Goal: Communication & Community: Answer question/provide support

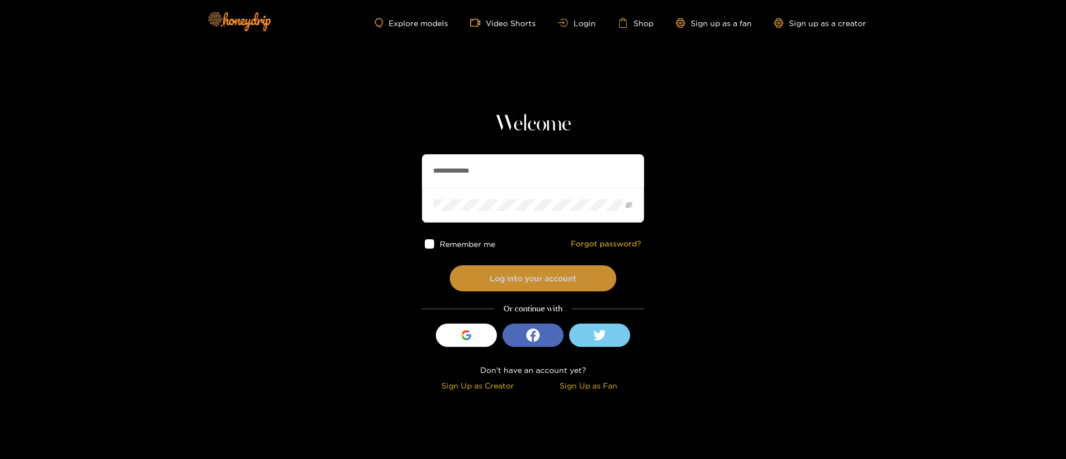
click at [512, 280] on button "Log into your account" at bounding box center [533, 278] width 167 height 26
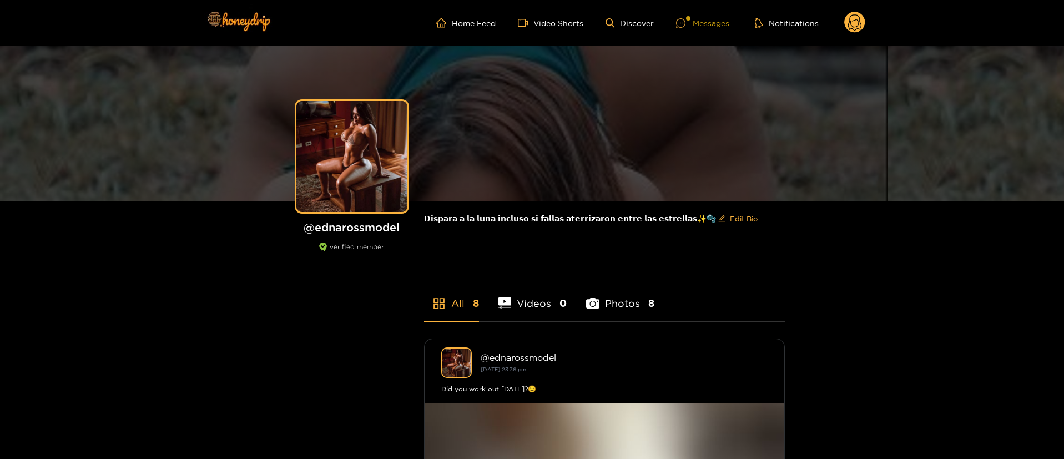
click at [697, 27] on div "Messages" at bounding box center [702, 23] width 53 height 13
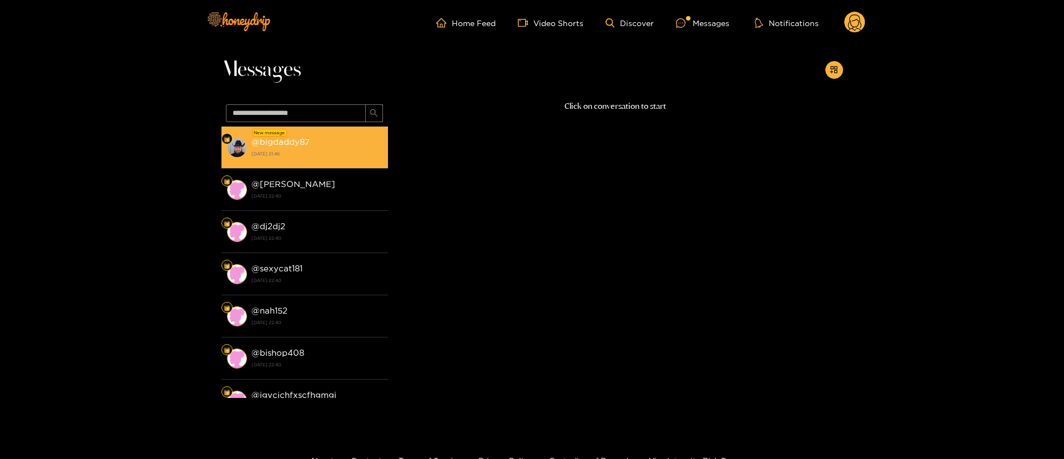
click at [326, 141] on div "@ bigdaddy87 [DATE] 21:46" at bounding box center [317, 147] width 131 height 25
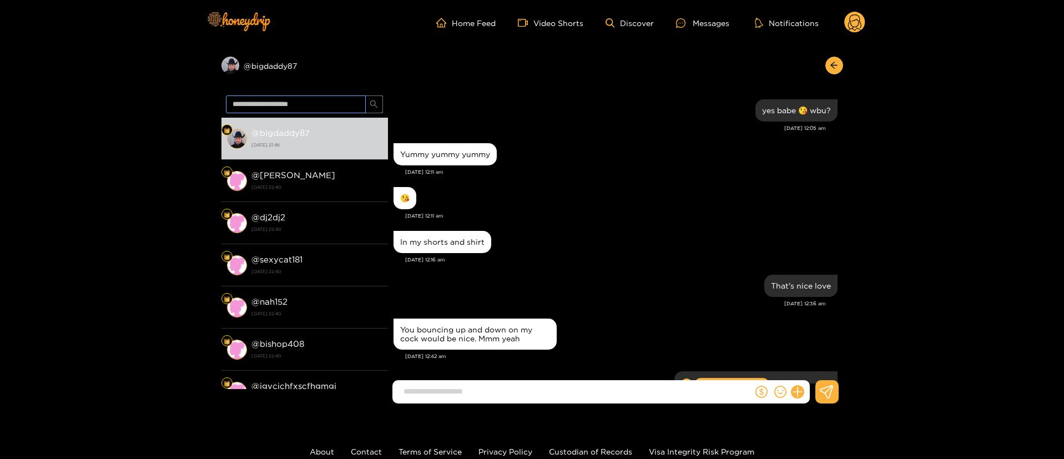
scroll to position [935, 0]
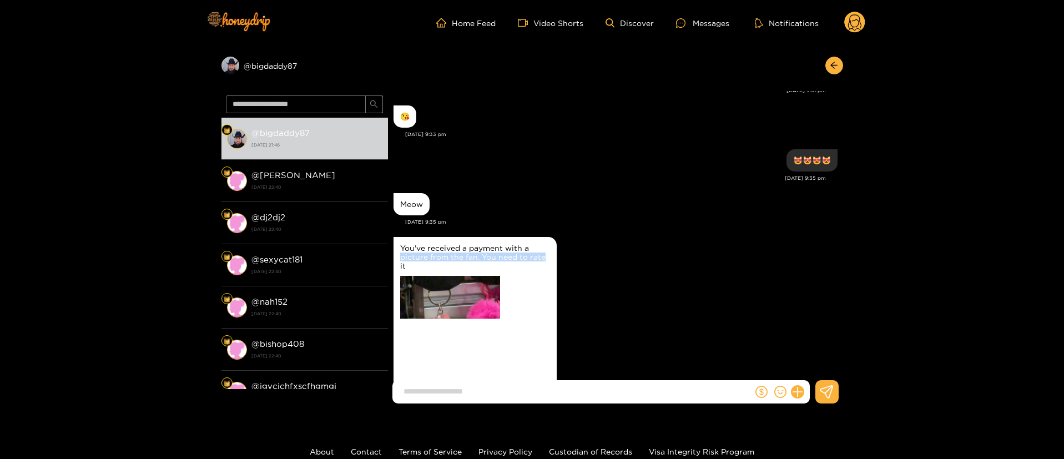
drag, startPoint x: 650, startPoint y: 253, endPoint x: 660, endPoint y: 202, distance: 52.0
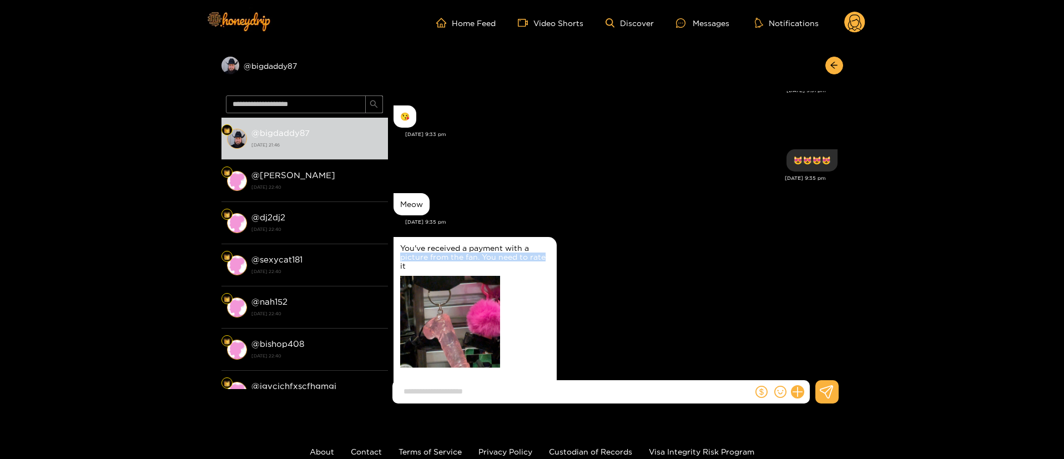
click at [652, 248] on div "You've received a payment with a picture from the fan. You need to rate it" at bounding box center [616, 326] width 444 height 184
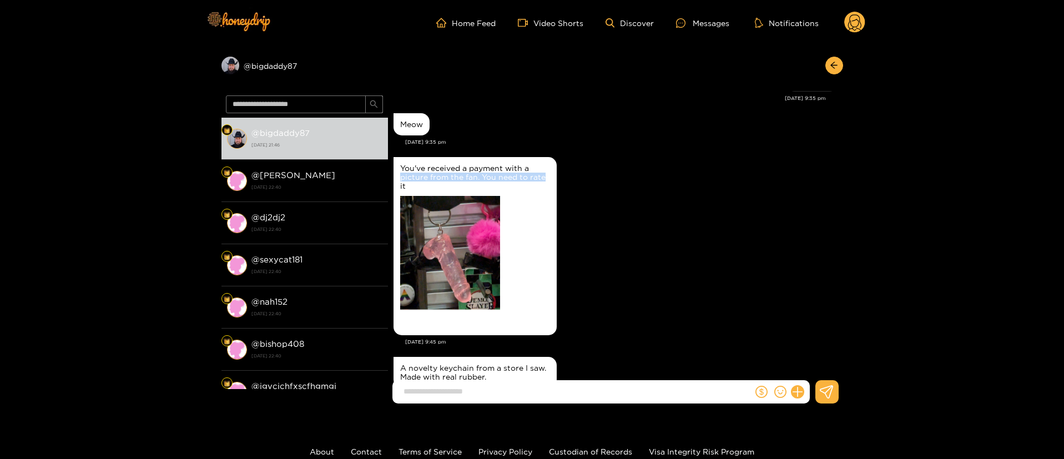
scroll to position [1055, 0]
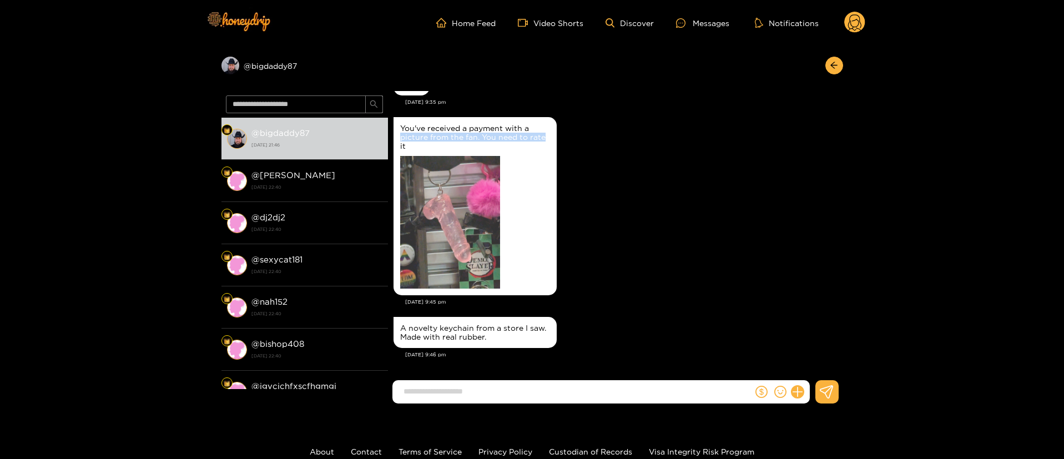
click at [452, 178] on img at bounding box center [450, 222] width 100 height 133
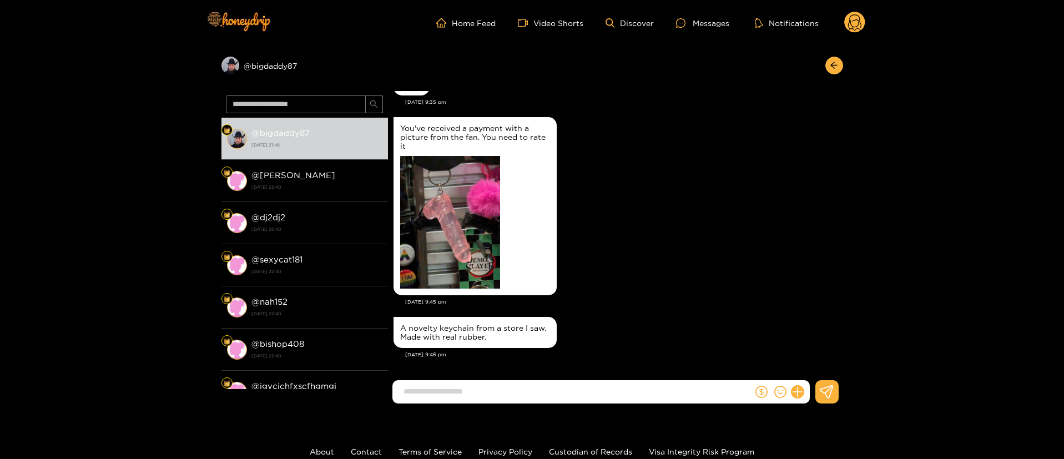
click at [640, 346] on div "A novelty keychain from a store I saw. Made with real rubber." at bounding box center [616, 332] width 444 height 37
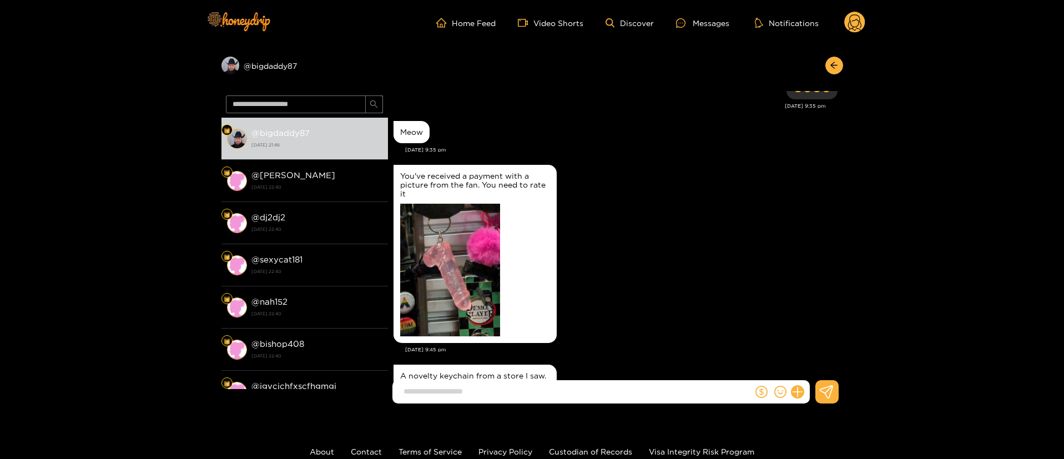
scroll to position [972, 0]
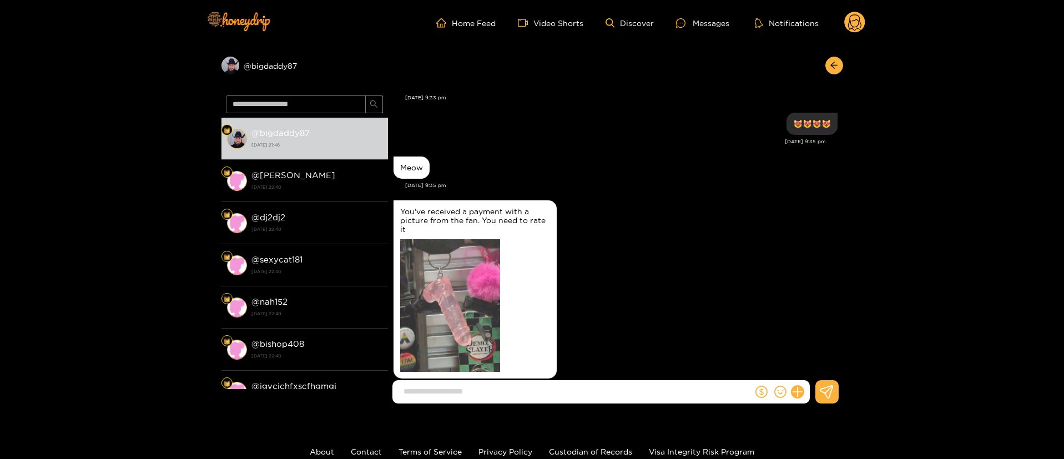
click at [459, 282] on img at bounding box center [450, 305] width 100 height 133
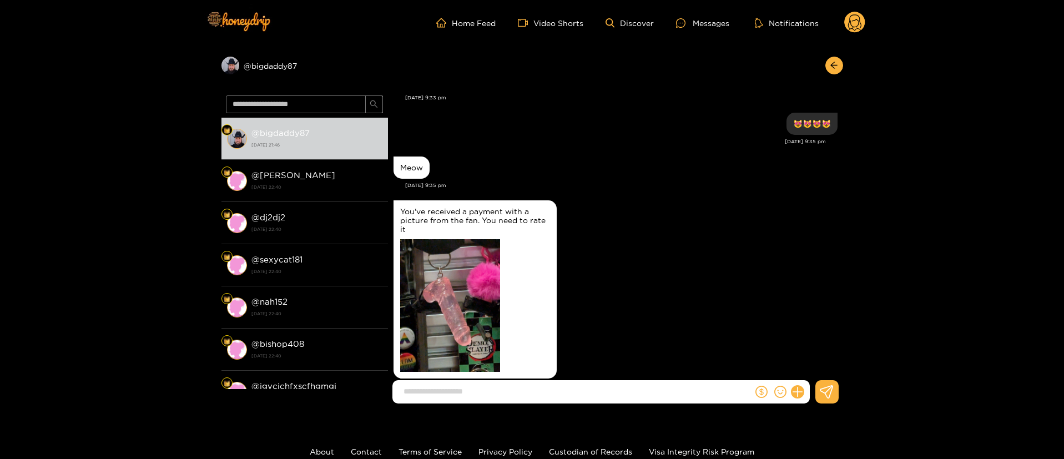
click at [651, 263] on div "You've received a payment with a picture from the fan. You need to rate it" at bounding box center [616, 290] width 444 height 184
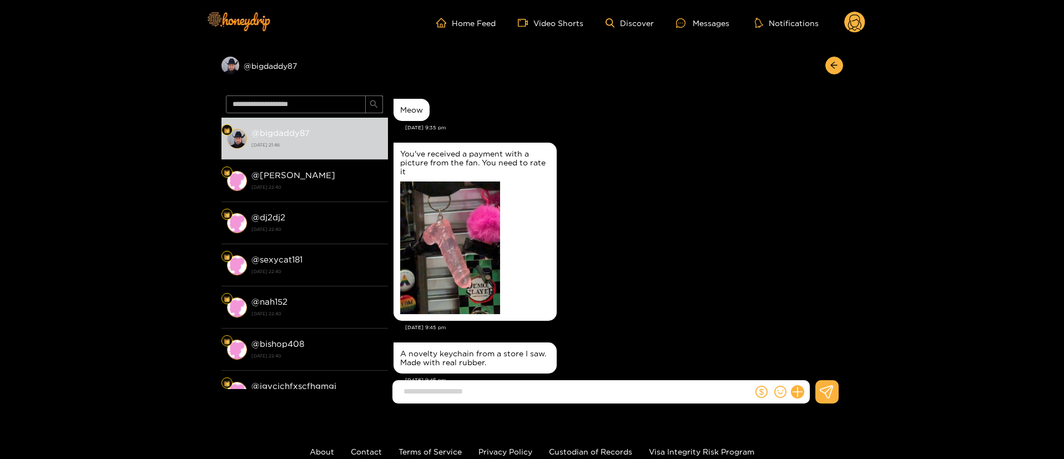
scroll to position [1055, 0]
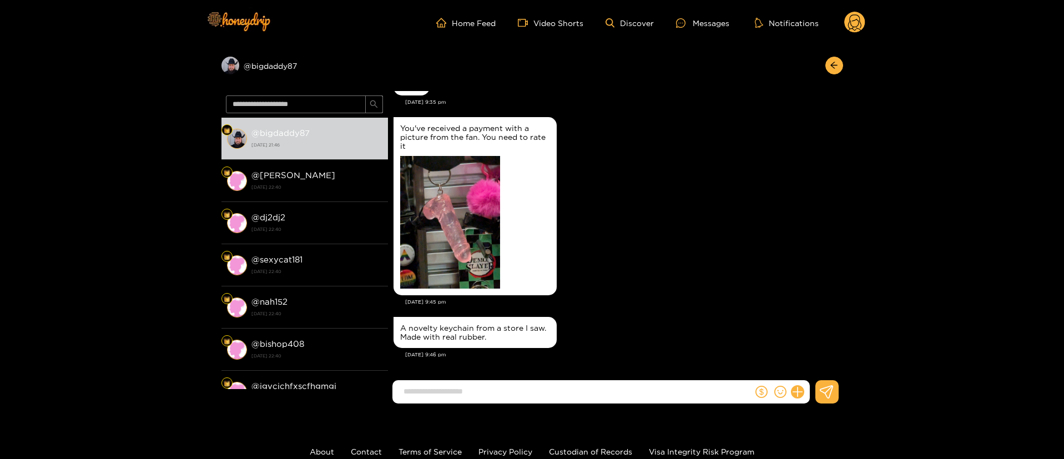
click at [428, 339] on div "A novelty keychain from a store I saw. Made with real rubber." at bounding box center [475, 333] width 150 height 18
click at [428, 338] on div "A novelty keychain from a store I saw. Made with real rubber." at bounding box center [475, 333] width 150 height 18
click at [428, 337] on div "A novelty keychain from a store I saw. Made with real rubber." at bounding box center [475, 333] width 150 height 18
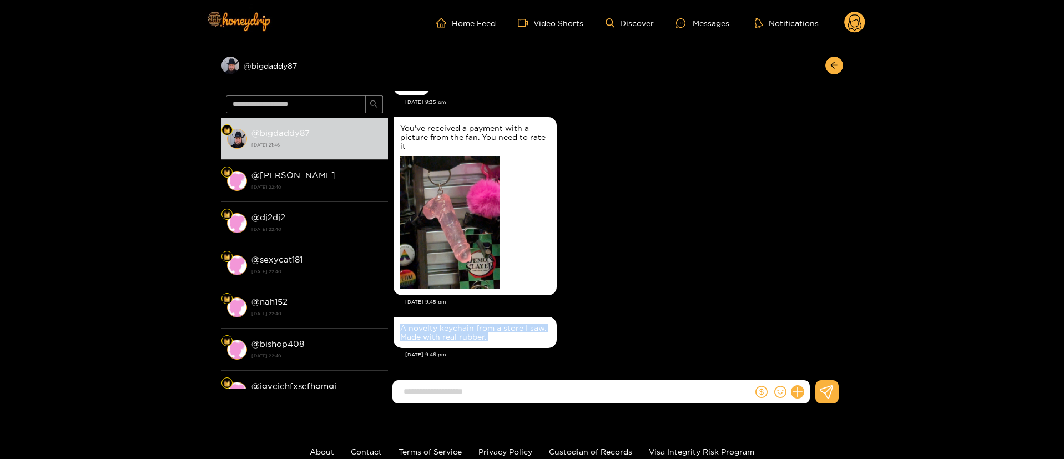
click at [428, 337] on div "A novelty keychain from a store I saw. Made with real rubber." at bounding box center [475, 333] width 150 height 18
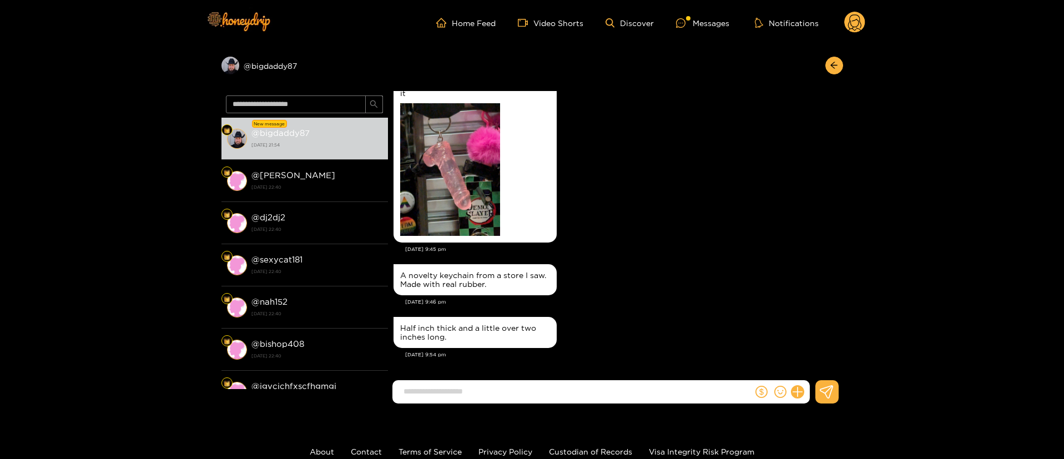
click at [486, 399] on input at bounding box center [575, 392] width 355 height 18
click at [464, 389] on input at bounding box center [575, 392] width 355 height 18
type input "*"
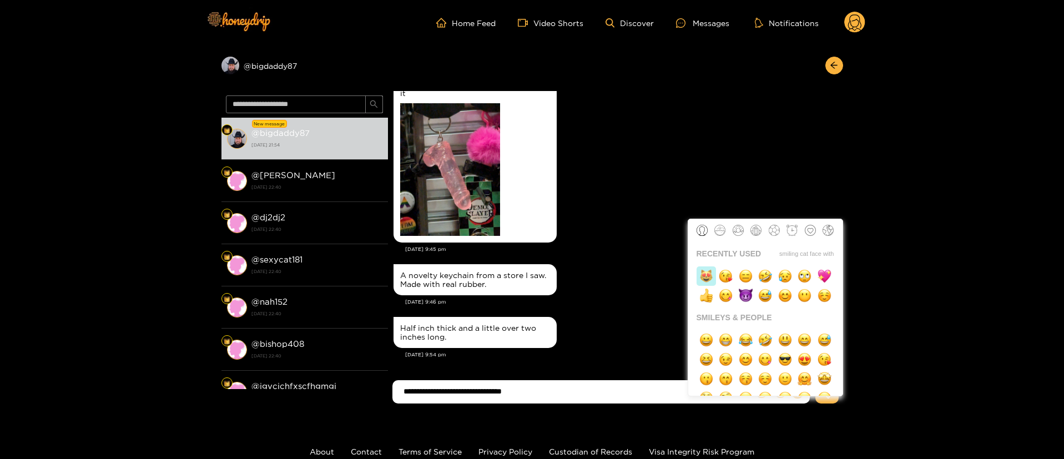
click at [711, 282] on img "button" at bounding box center [707, 276] width 14 height 14
click at [710, 282] on img "button" at bounding box center [707, 276] width 14 height 14
type input "**********"
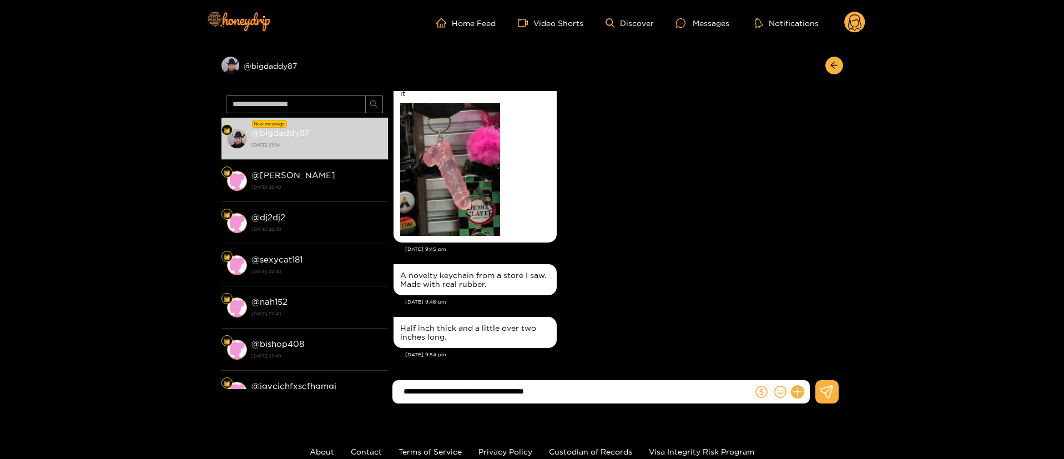
click at [639, 389] on input "**********" at bounding box center [575, 392] width 355 height 18
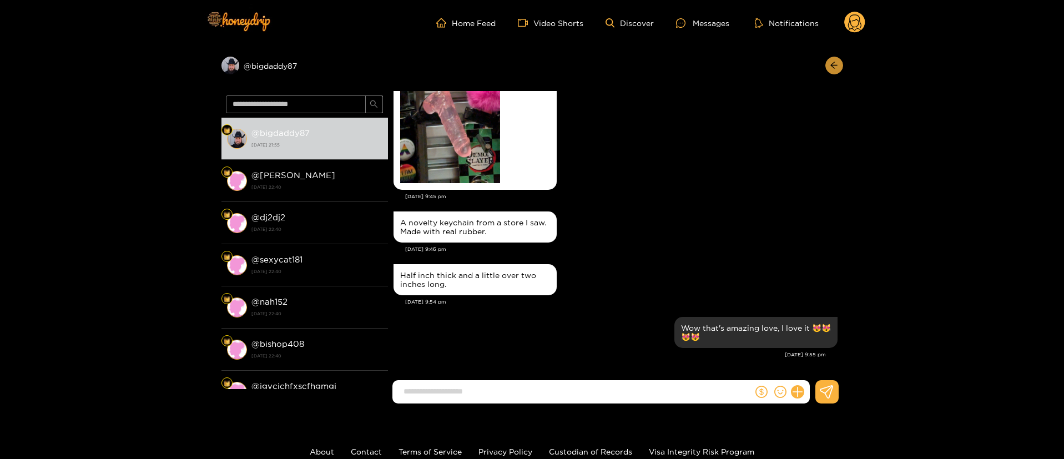
click at [837, 58] on button "button" at bounding box center [835, 66] width 18 height 18
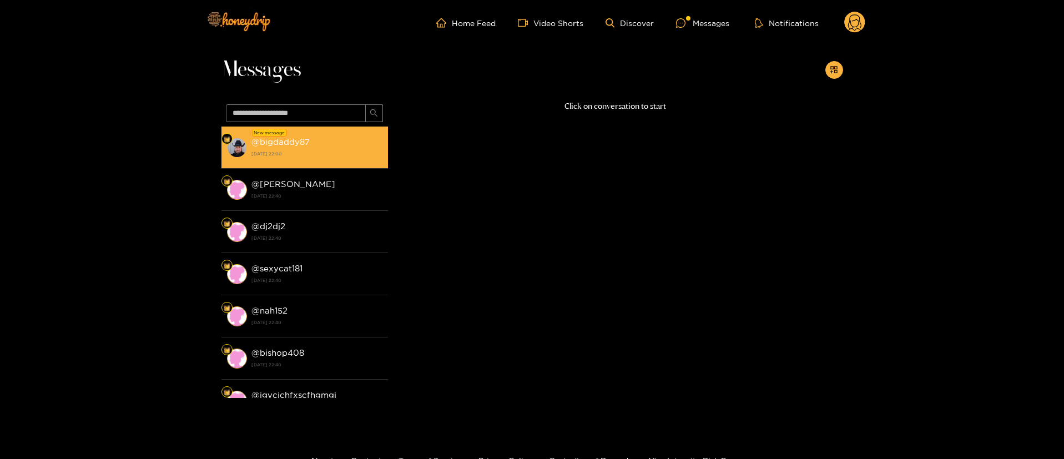
click at [364, 130] on li "New message @ bigdaddy87 [DATE] 22:00" at bounding box center [305, 148] width 167 height 42
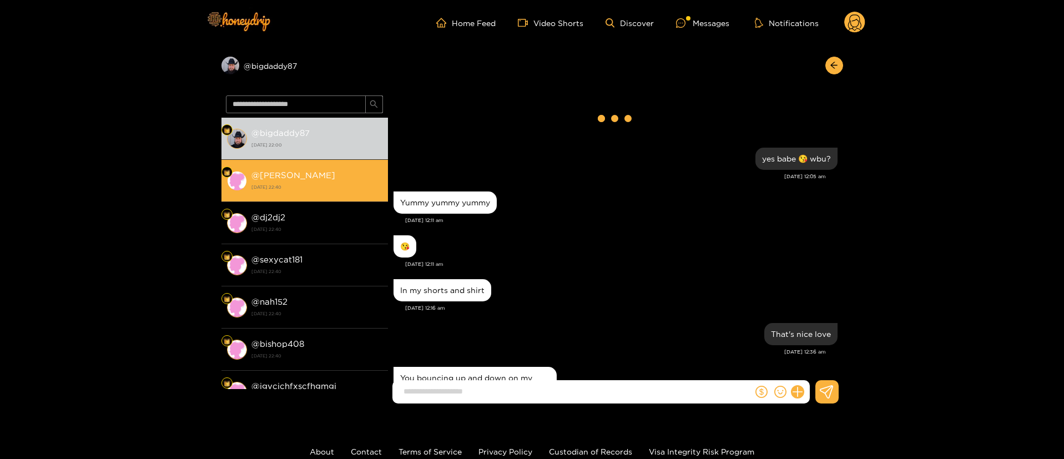
scroll to position [1262, 0]
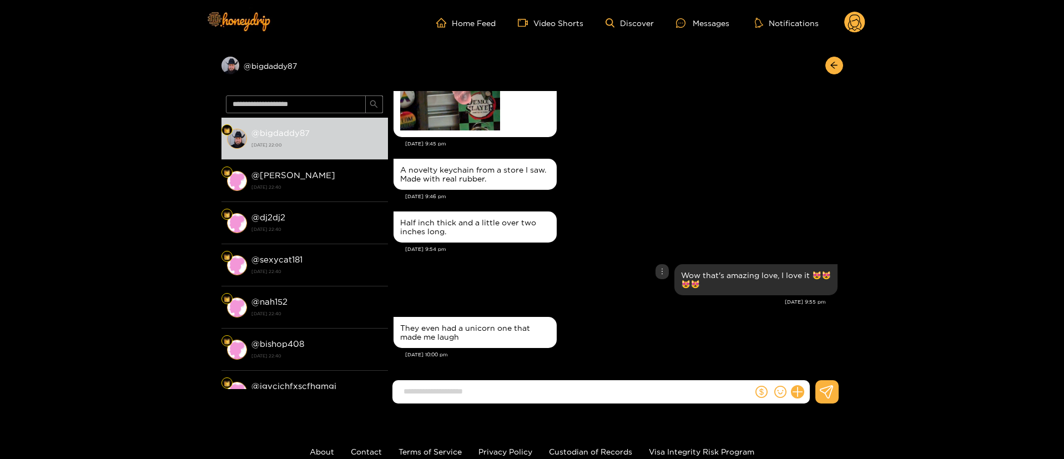
click at [570, 262] on div "Wow that's amazing love, I love it 😻😻😻😻" at bounding box center [616, 280] width 444 height 37
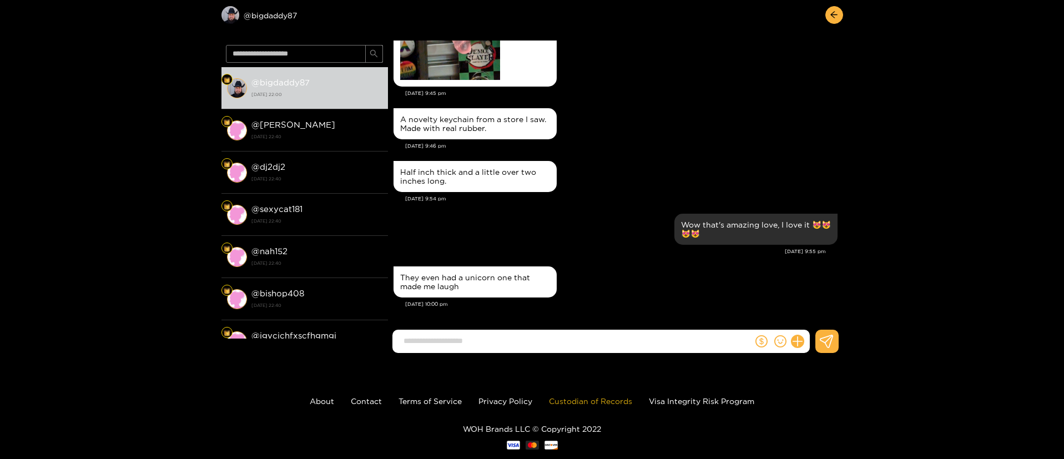
scroll to position [74, 0]
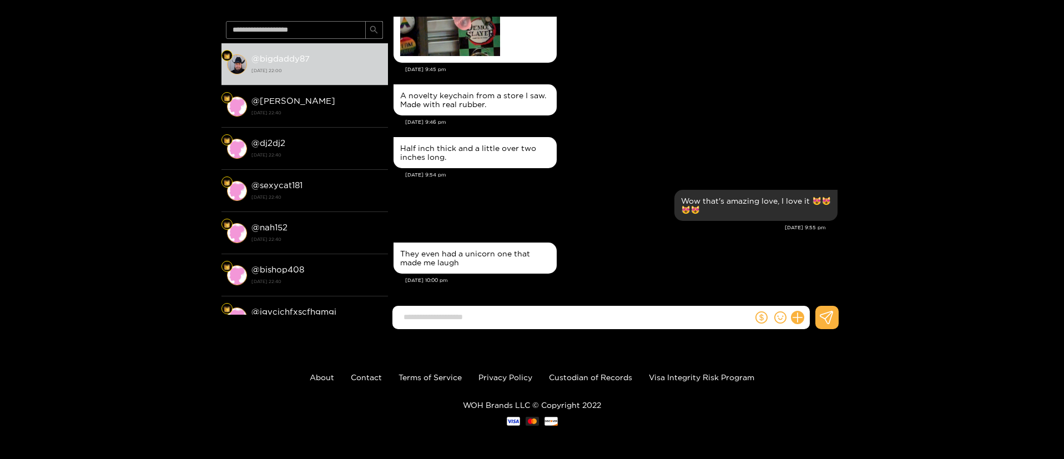
click at [565, 318] on input at bounding box center [575, 317] width 355 height 18
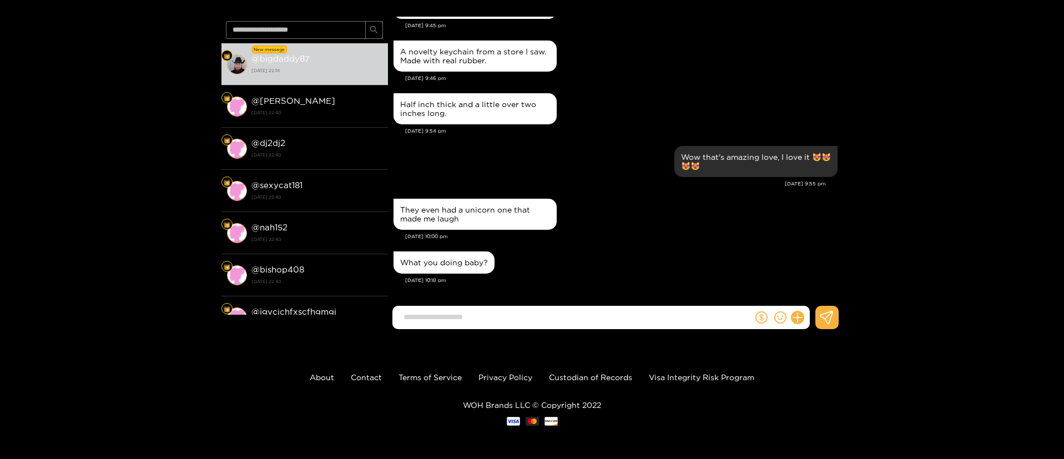
click at [489, 325] on input at bounding box center [575, 317] width 355 height 18
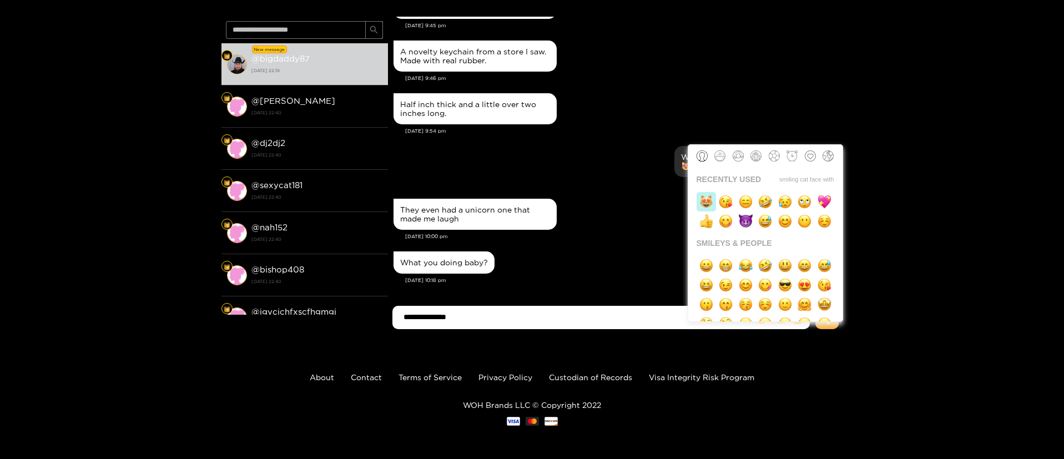
click at [708, 204] on img "button" at bounding box center [707, 202] width 14 height 14
type input "**********"
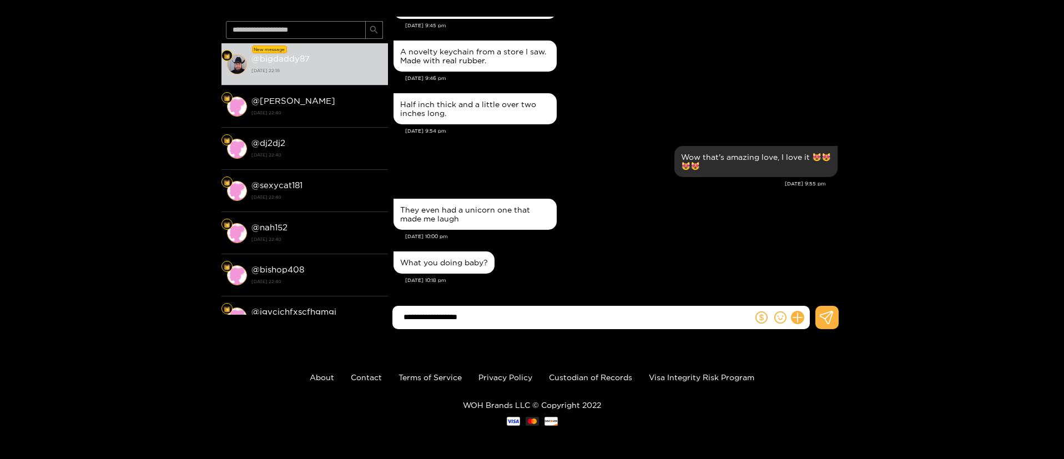
click at [549, 317] on input "**********" at bounding box center [575, 317] width 355 height 18
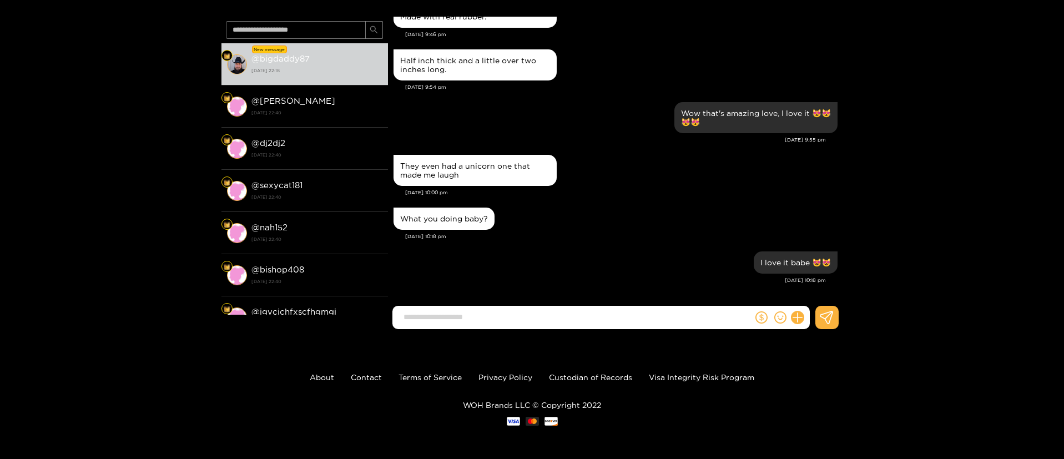
click at [549, 317] on input at bounding box center [575, 317] width 355 height 18
type input "**********"
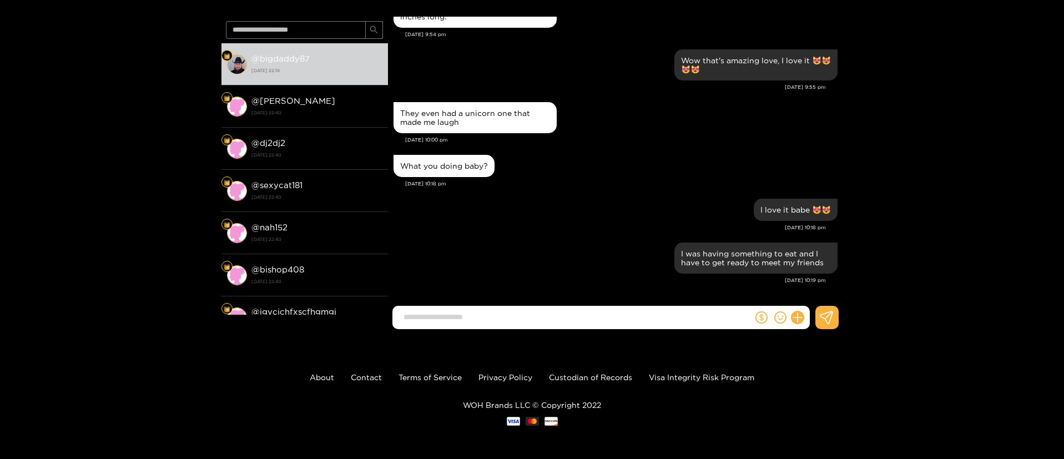
click at [924, 144] on div "Preview @ bigdaddy87 @ bigdaddy87 [DATE] 22:18 @ [PERSON_NAME] [DATE] 22:40 @ d…" at bounding box center [532, 154] width 1064 height 367
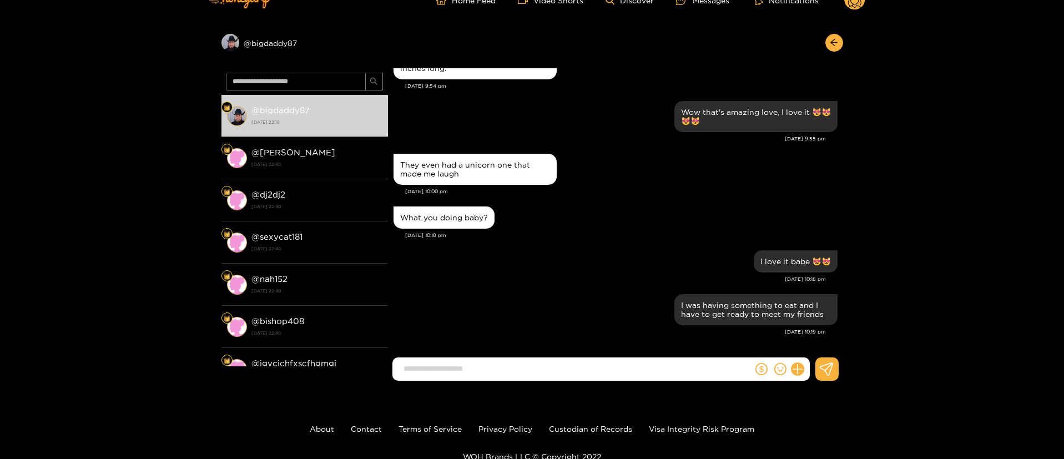
scroll to position [0, 0]
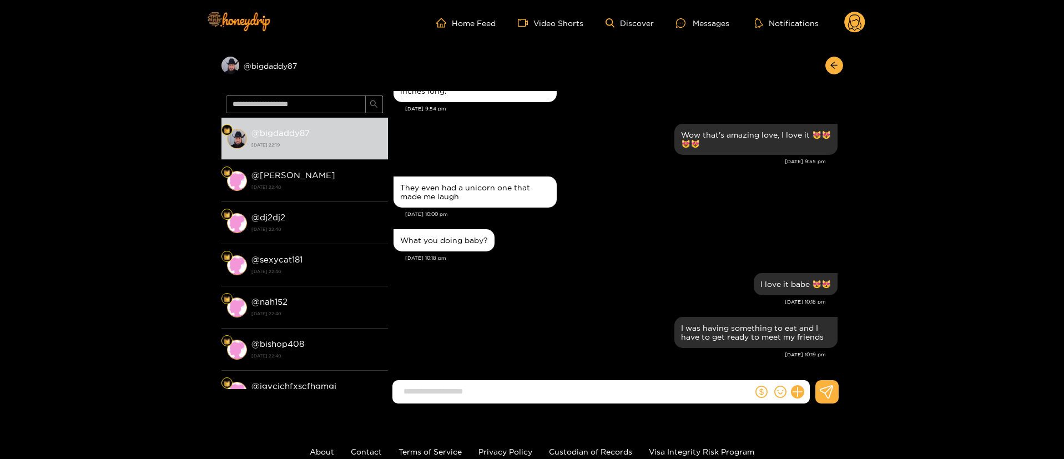
click at [859, 20] on circle at bounding box center [855, 22] width 21 height 21
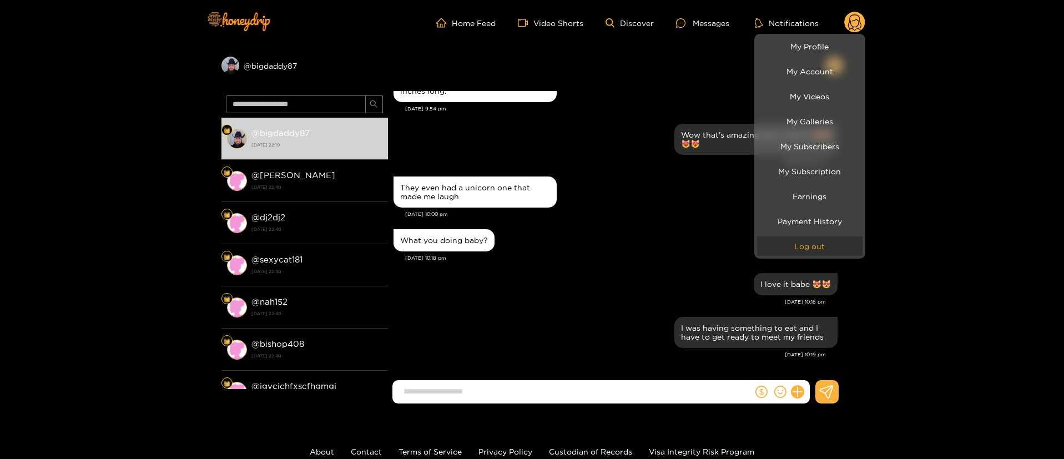
click at [804, 248] on button "Log out" at bounding box center [810, 246] width 106 height 19
